Goal: Share content: Share content

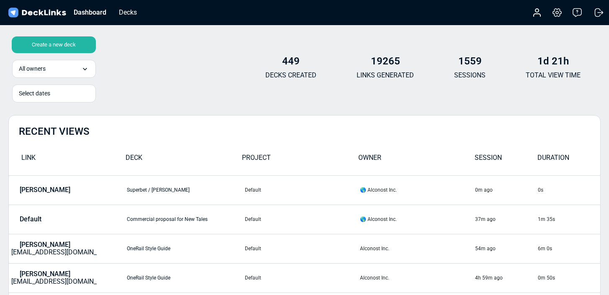
click at [74, 46] on div "Create a new deck" at bounding box center [54, 44] width 84 height 17
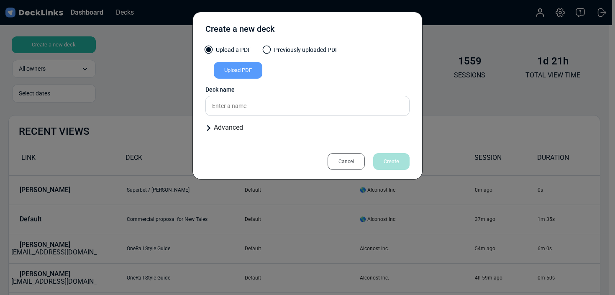
click at [253, 74] on div "Upload PDF" at bounding box center [238, 70] width 49 height 17
click at [0, 0] on input "Upload PDF" at bounding box center [0, 0] width 0 height 0
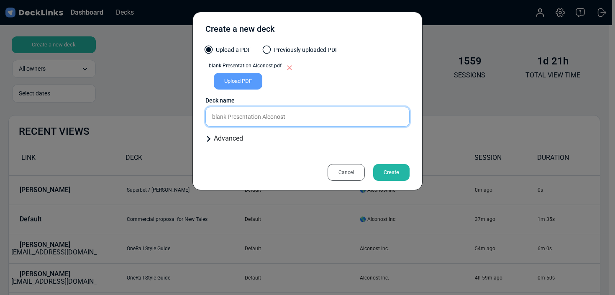
click at [328, 113] on input "blank Presentation Alconost" at bounding box center [307, 117] width 204 height 20
click at [312, 114] on input "Wiblank Presentation Alconost" at bounding box center [307, 117] width 204 height 20
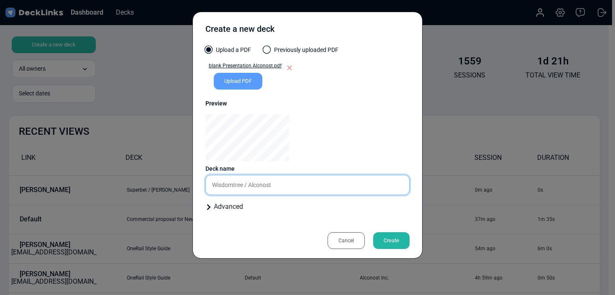
type input "Wisdomtree / Alconost"
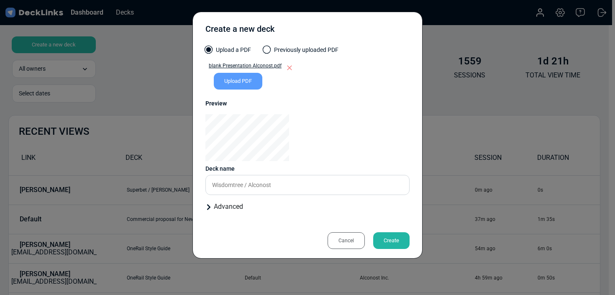
click at [395, 247] on div "Create" at bounding box center [391, 240] width 36 height 17
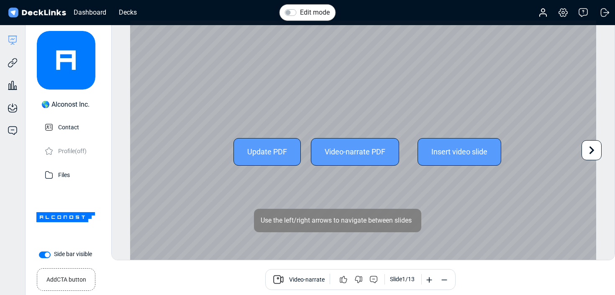
click at [592, 154] on icon at bounding box center [591, 150] width 16 height 16
click at [592, 152] on icon at bounding box center [591, 150] width 16 height 16
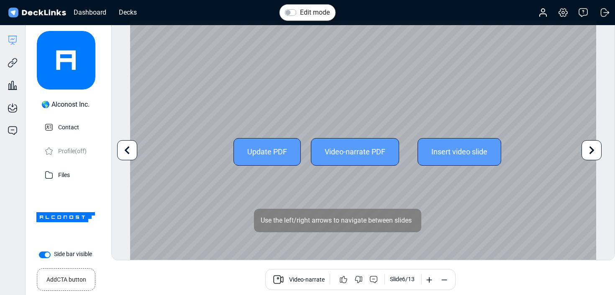
click at [592, 152] on icon at bounding box center [591, 150] width 16 height 16
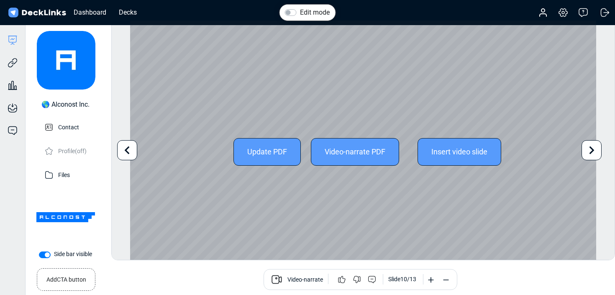
click at [592, 152] on icon at bounding box center [591, 150] width 16 height 16
click at [592, 151] on icon at bounding box center [591, 150] width 16 height 16
click at [129, 148] on icon at bounding box center [127, 150] width 16 height 16
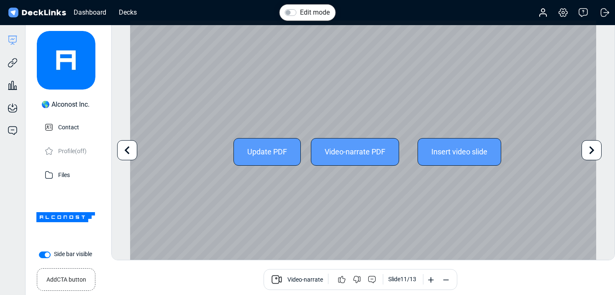
click at [129, 148] on icon at bounding box center [127, 150] width 16 height 16
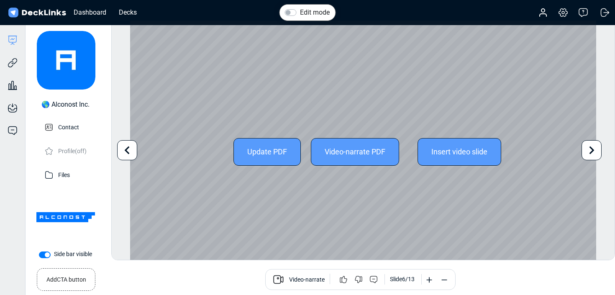
click at [129, 148] on icon at bounding box center [127, 150] width 16 height 16
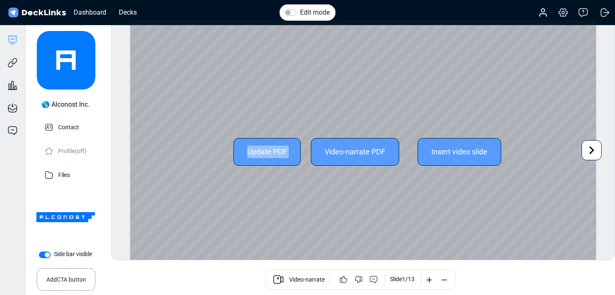
click at [130, 148] on div "Update PDF Video-narrate PDF Insert video slide" at bounding box center [363, 151] width 466 height 262
click at [271, 141] on div "Update PDF" at bounding box center [266, 152] width 67 height 28
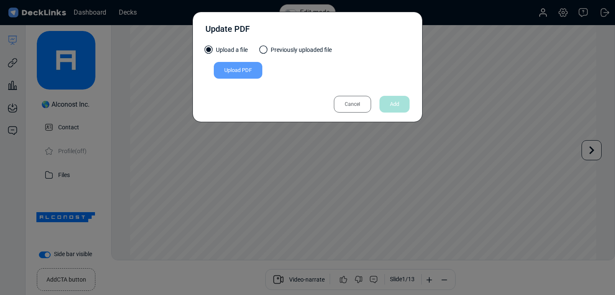
click at [256, 68] on div "Upload PDF" at bounding box center [238, 70] width 49 height 17
click at [0, 0] on input "Upload PDF" at bounding box center [0, 0] width 0 height 0
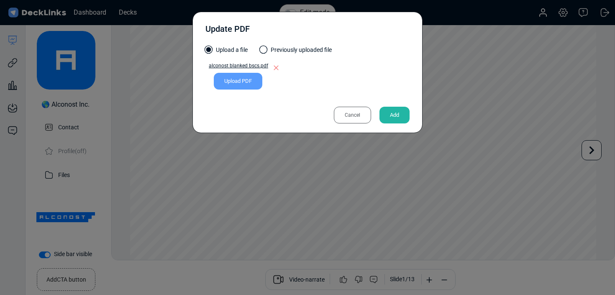
click at [392, 116] on div "Add" at bounding box center [394, 115] width 30 height 17
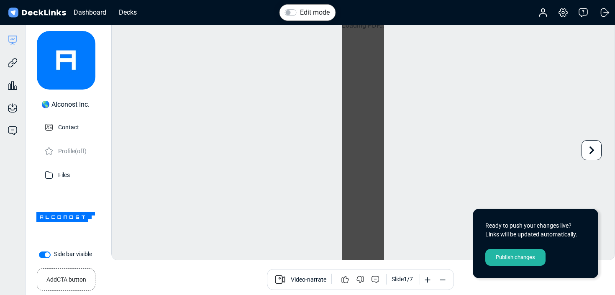
click at [523, 261] on div "Publish changes" at bounding box center [515, 257] width 60 height 17
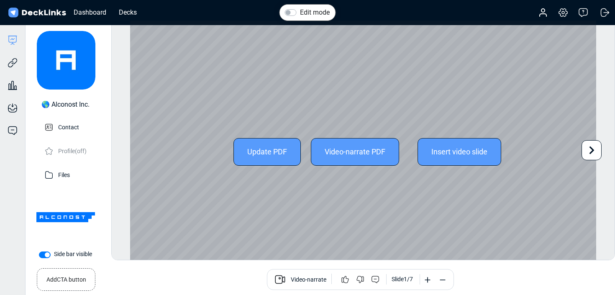
click at [592, 151] on icon at bounding box center [591, 150] width 5 height 8
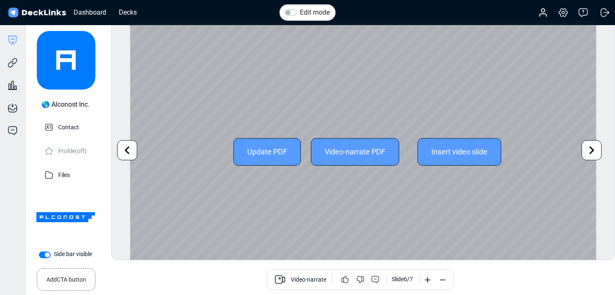
click at [592, 151] on icon at bounding box center [591, 150] width 5 height 8
click at [592, 151] on div "Update PDF Video-narrate PDF Insert video slide" at bounding box center [363, 151] width 466 height 262
click at [125, 150] on icon at bounding box center [127, 150] width 5 height 8
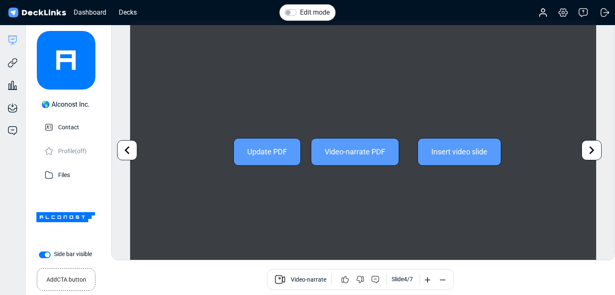
click at [125, 150] on icon at bounding box center [127, 150] width 5 height 8
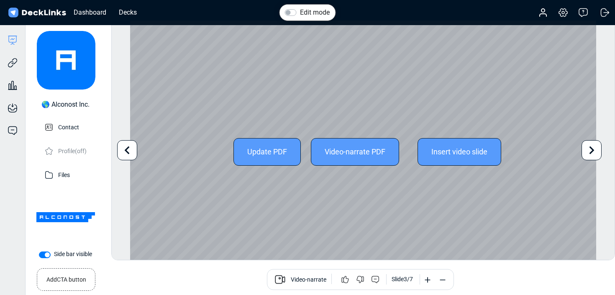
click at [125, 150] on icon at bounding box center [127, 150] width 5 height 8
click at [125, 150] on div "Edit mode Change photo Updating this image will immediately apply to all of you…" at bounding box center [363, 140] width 504 height 240
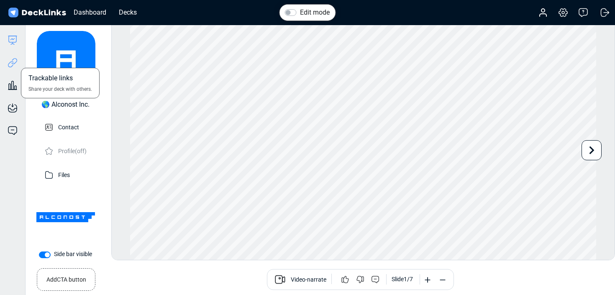
click at [10, 61] on icon at bounding box center [13, 63] width 10 height 10
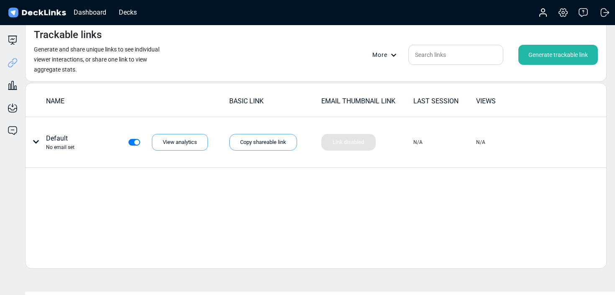
click at [575, 61] on div "Generate trackable link" at bounding box center [557, 55] width 79 height 20
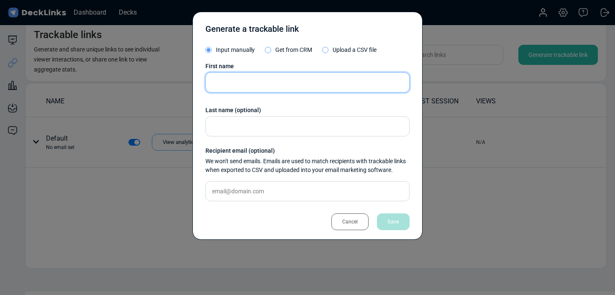
click at [236, 86] on input "text" at bounding box center [307, 82] width 204 height 20
type input "Theo"
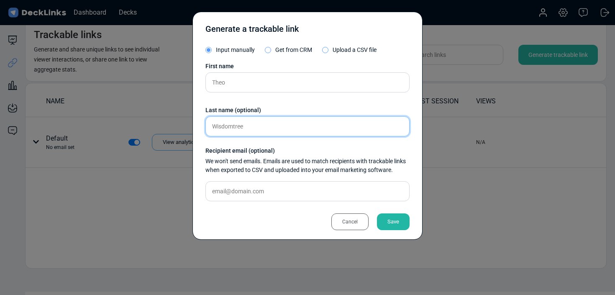
type input "Wisdomtree"
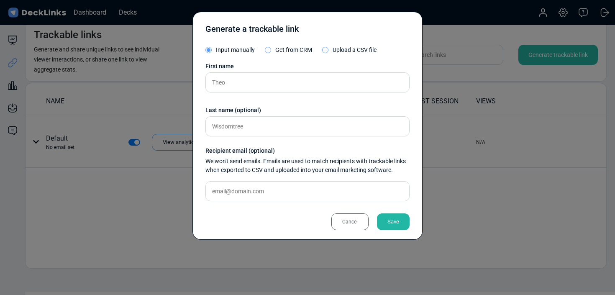
click at [389, 220] on div "Save" at bounding box center [393, 221] width 33 height 17
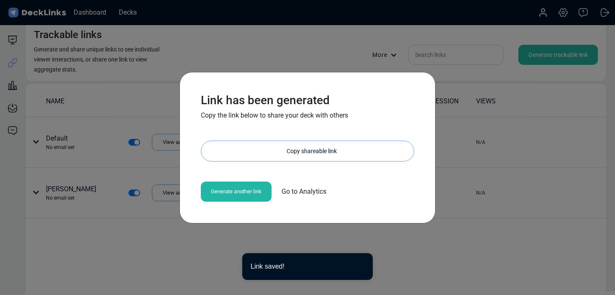
click at [340, 153] on div "Copy shareable link" at bounding box center [312, 151] width 204 height 20
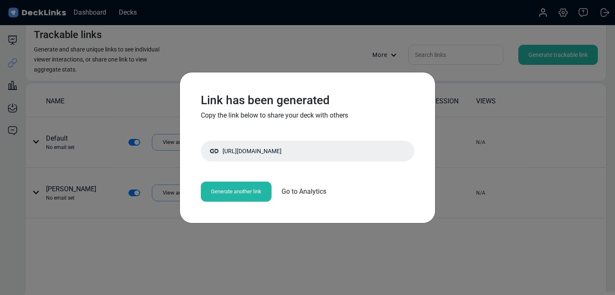
click at [498, 168] on div "Link has been generated Copy the link below to share your deck with others [URL…" at bounding box center [307, 147] width 615 height 295
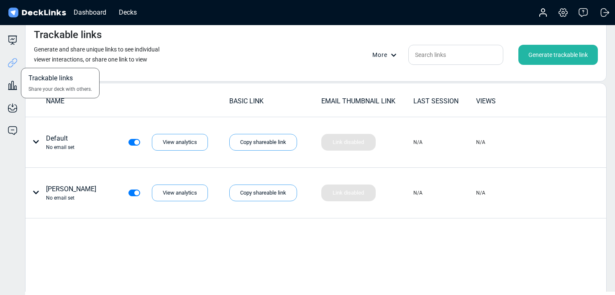
click at [14, 46] on div "Trackable links Share your deck with others." at bounding box center [12, 56] width 25 height 23
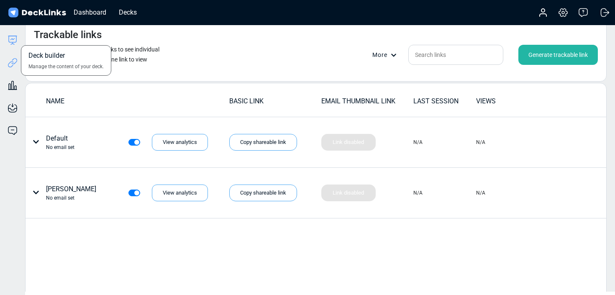
click at [16, 39] on icon at bounding box center [13, 39] width 8 height 6
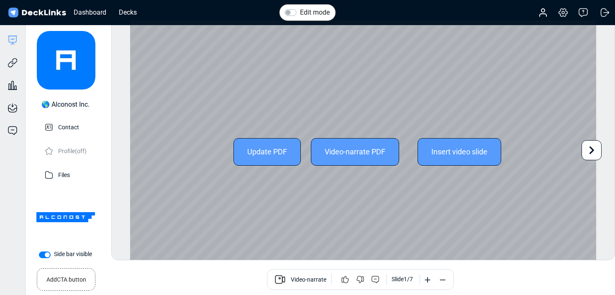
click at [590, 146] on icon at bounding box center [591, 150] width 5 height 8
click at [596, 151] on icon at bounding box center [591, 150] width 16 height 16
click at [591, 150] on icon at bounding box center [591, 150] width 16 height 16
click at [593, 153] on icon at bounding box center [591, 150] width 16 height 16
click at [591, 154] on icon at bounding box center [591, 150] width 16 height 16
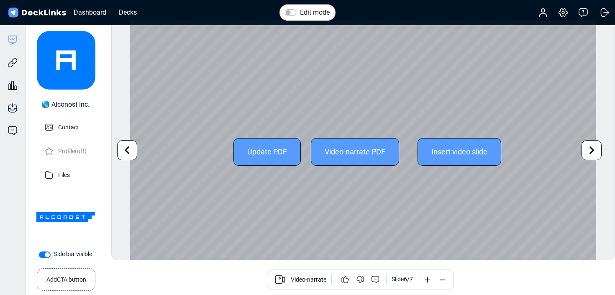
click at [590, 151] on icon at bounding box center [591, 150] width 16 height 16
click at [128, 151] on icon at bounding box center [127, 150] width 16 height 16
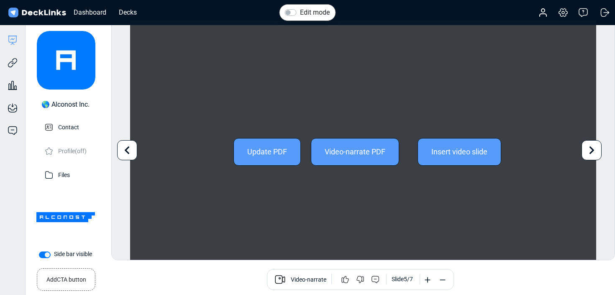
click at [128, 151] on icon at bounding box center [127, 150] width 16 height 16
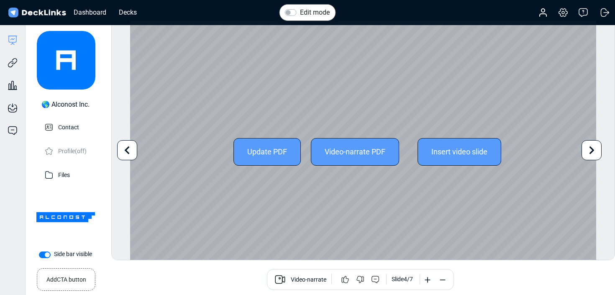
click at [128, 151] on icon at bounding box center [127, 150] width 16 height 16
click at [215, 84] on div "Update PDF Video-narrate PDF Insert video slide" at bounding box center [363, 151] width 466 height 262
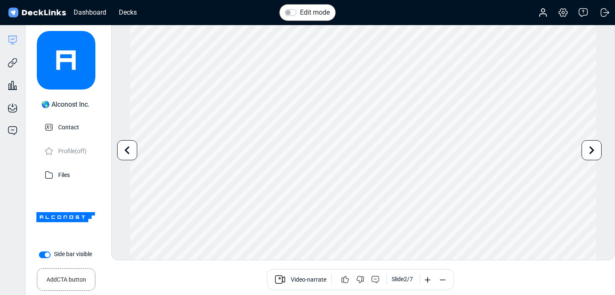
drag, startPoint x: 15, startPoint y: 83, endPoint x: 51, endPoint y: 77, distance: 35.8
click at [15, 84] on icon at bounding box center [13, 85] width 10 height 10
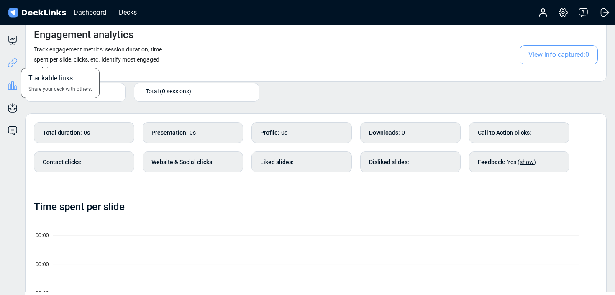
click at [11, 66] on icon at bounding box center [13, 63] width 10 height 10
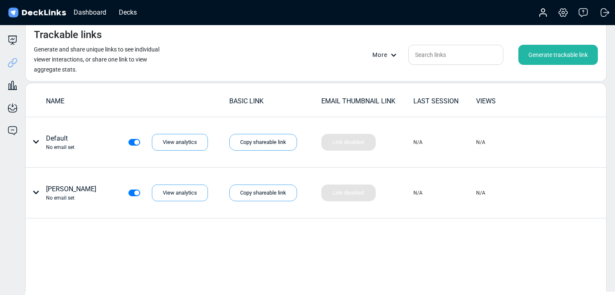
drag, startPoint x: 284, startPoint y: 197, endPoint x: 295, endPoint y: 16, distance: 181.5
click at [284, 197] on div "Copy shareable link" at bounding box center [263, 192] width 68 height 17
